Goal: Information Seeking & Learning: Learn about a topic

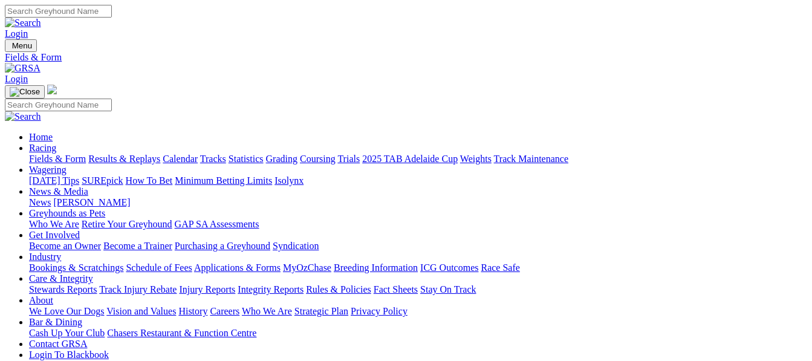
click at [139, 154] on link "Results & Replays" at bounding box center [124, 159] width 72 height 10
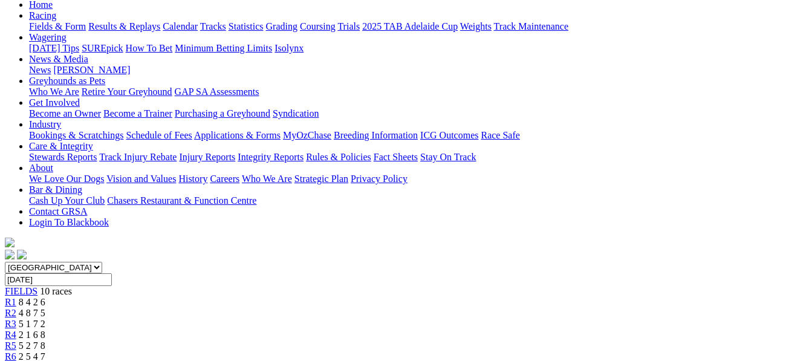
scroll to position [129, 0]
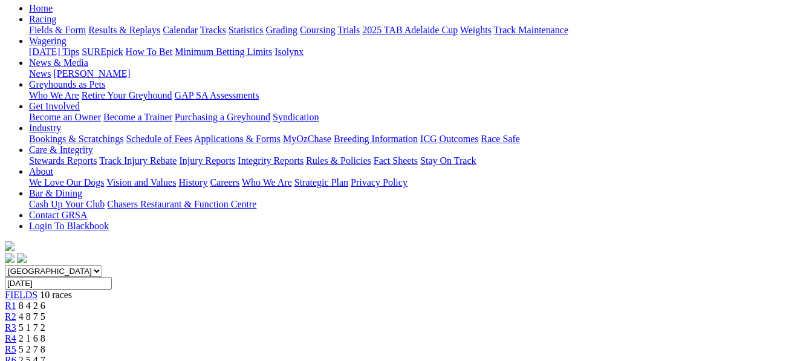
click at [45, 312] on span "4 8 7 5" at bounding box center [32, 317] width 27 height 10
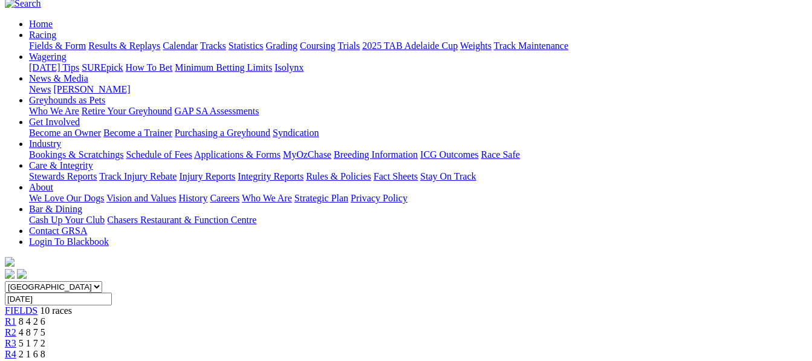
scroll to position [105, 0]
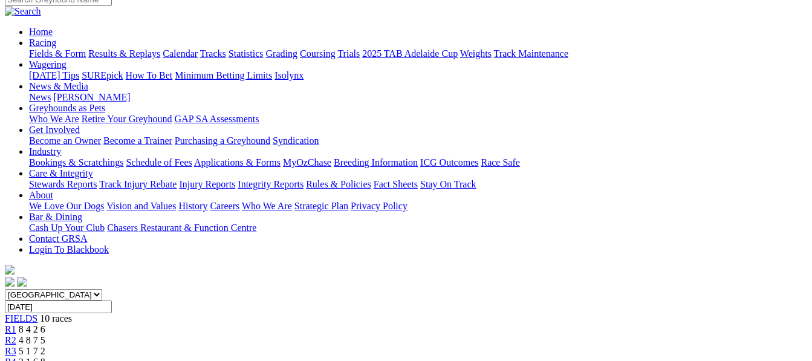
click at [280, 346] on div "R3 5 1 7 2" at bounding box center [406, 351] width 803 height 11
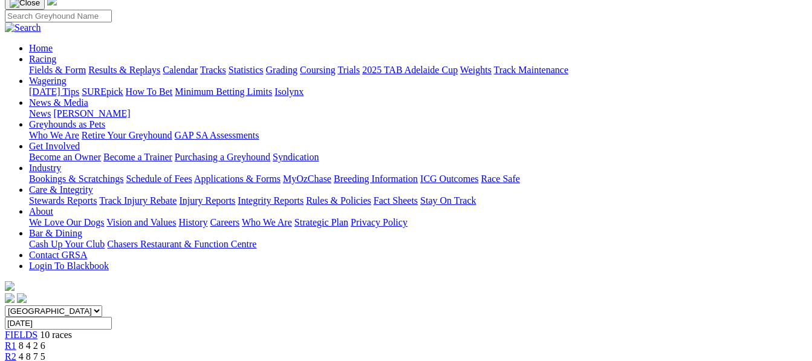
scroll to position [56, 0]
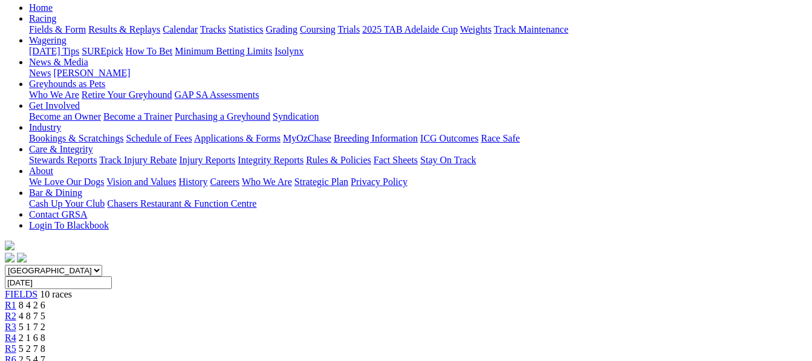
scroll to position [90, 0]
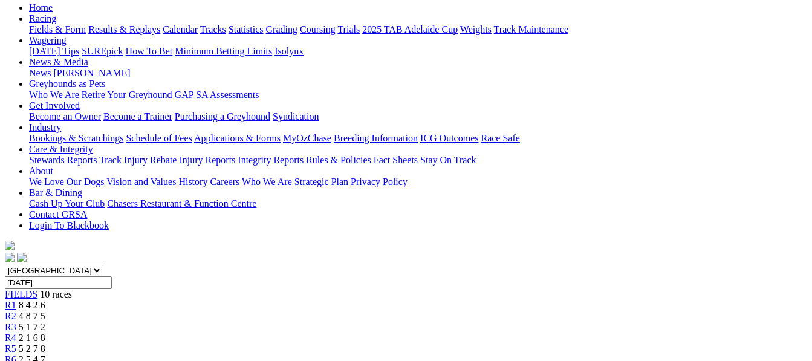
scroll to position [97, 0]
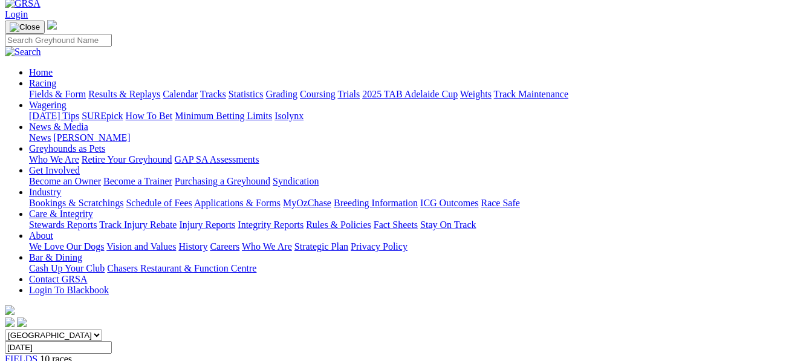
scroll to position [8, 0]
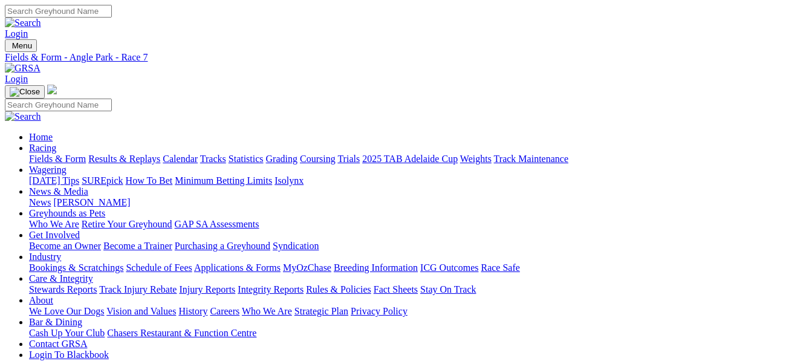
scroll to position [8, 0]
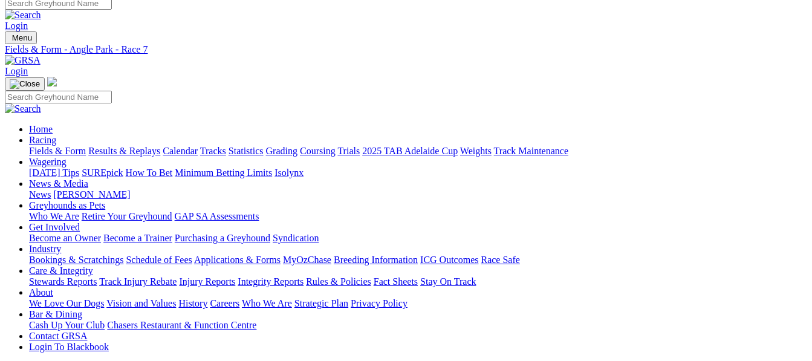
click at [38, 146] on link "Fields & Form" at bounding box center [57, 151] width 57 height 10
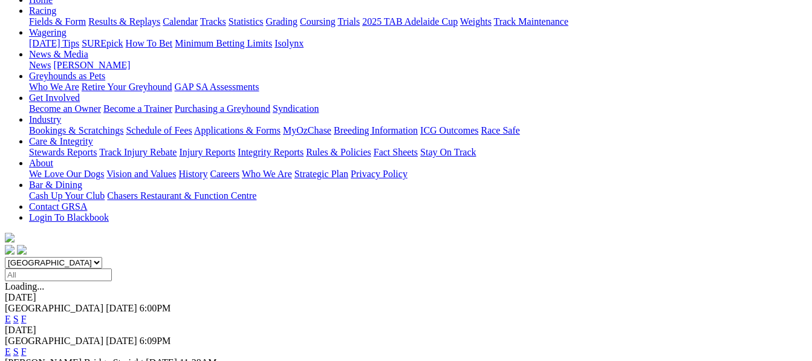
scroll to position [193, 0]
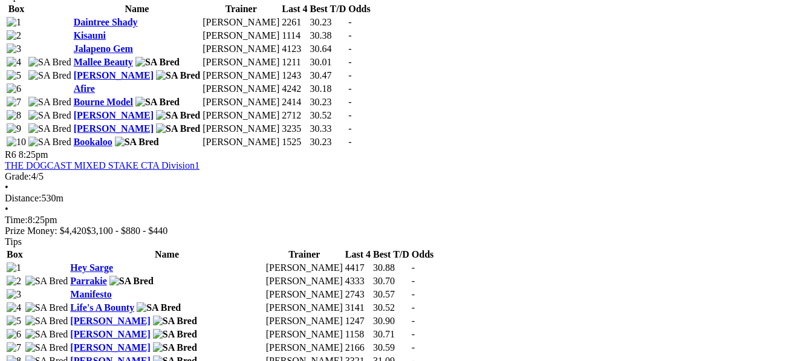
scroll to position [1565, 0]
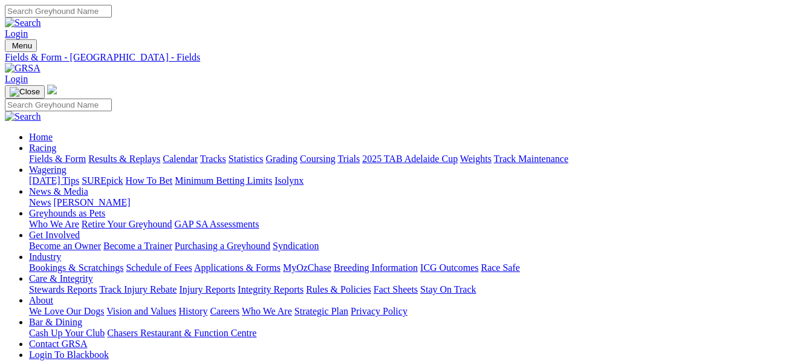
click at [47, 154] on link "Fields & Form" at bounding box center [57, 159] width 57 height 10
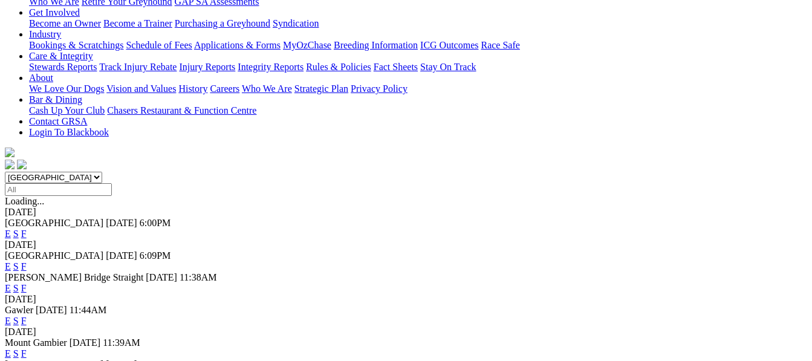
scroll to position [226, 0]
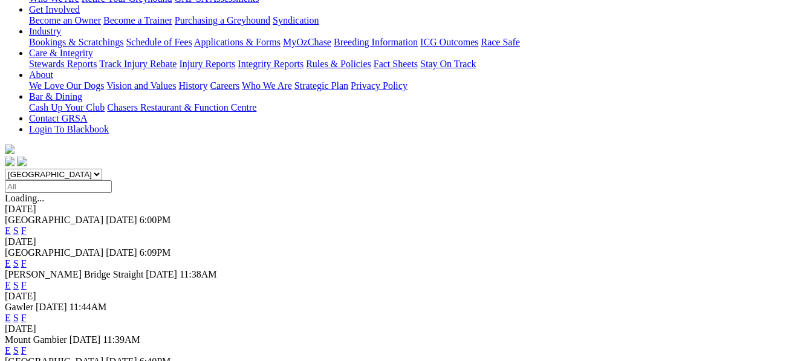
click at [27, 313] on link "F" at bounding box center [23, 318] width 5 height 10
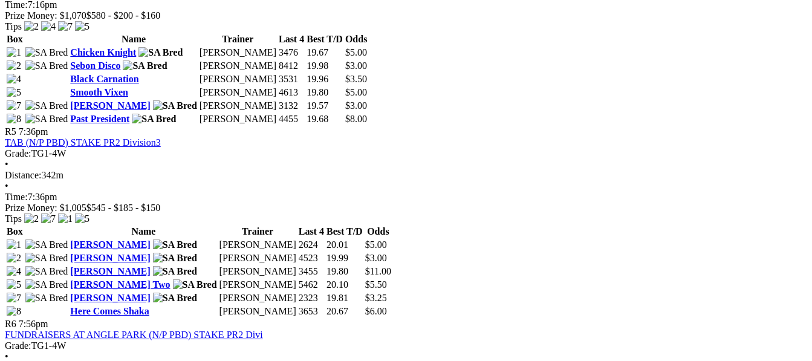
scroll to position [1303, 0]
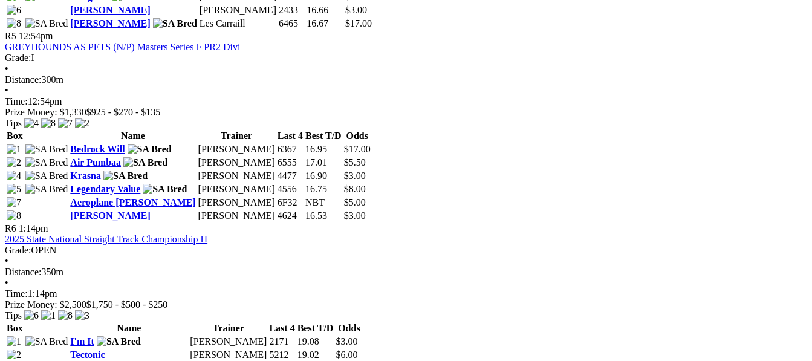
scroll to position [1352, 0]
